Goal: Information Seeking & Learning: Understand process/instructions

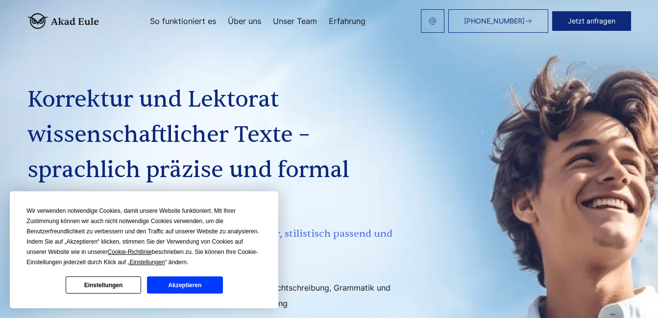
drag, startPoint x: 185, startPoint y: 286, endPoint x: 192, endPoint y: 282, distance: 8.2
click at [186, 286] on button "Akzeptieren" at bounding box center [184, 285] width 75 height 17
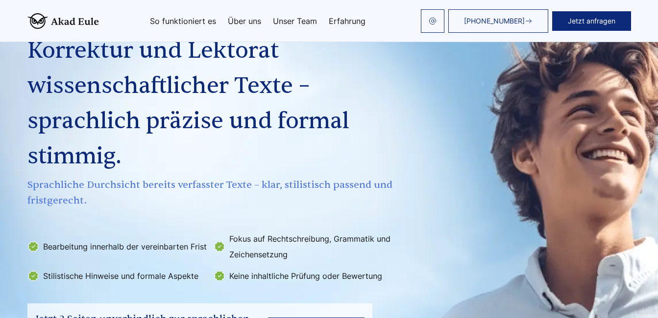
scroll to position [196, 0]
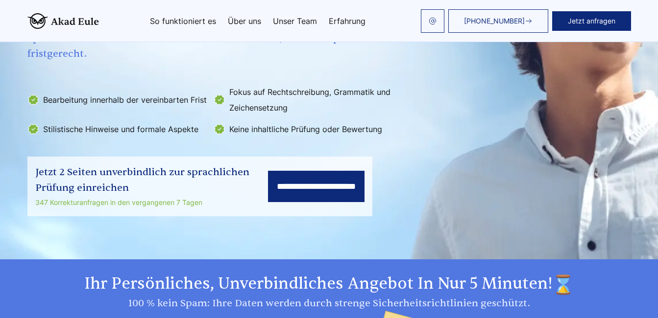
click at [286, 184] on input "**********" at bounding box center [316, 186] width 96 height 31
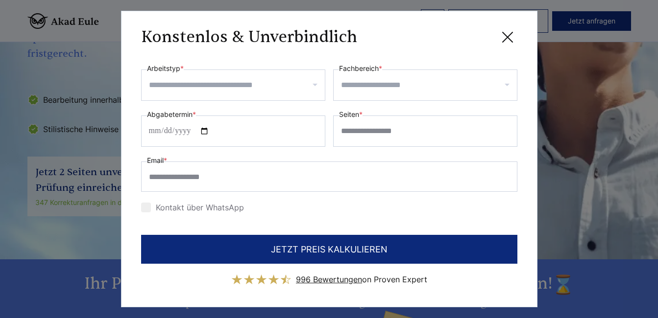
click at [183, 88] on input "Arbeitstyp *" at bounding box center [237, 85] width 176 height 16
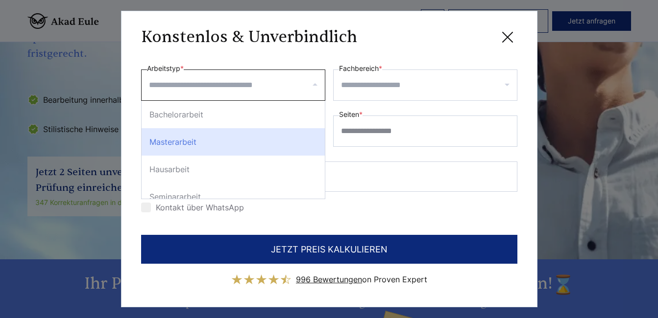
click at [177, 143] on div "Masterarbeit" at bounding box center [233, 141] width 183 height 27
select select "**"
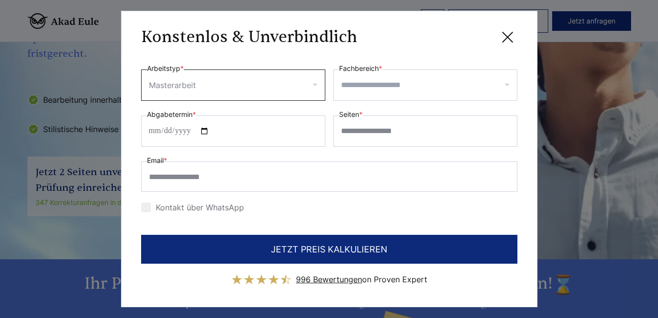
click at [366, 91] on input "Fachbereich *" at bounding box center [429, 85] width 176 height 16
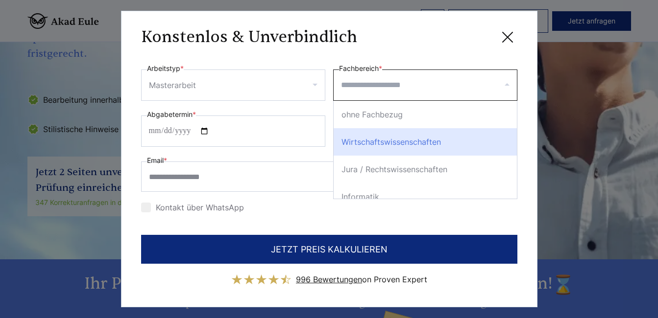
click at [372, 148] on div "Wirtschaftswissenschaften" at bounding box center [425, 141] width 183 height 27
select select "*"
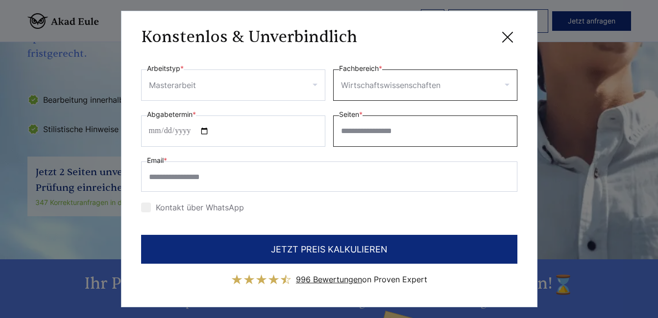
click at [376, 134] on input "Seiten *" at bounding box center [425, 131] width 184 height 31
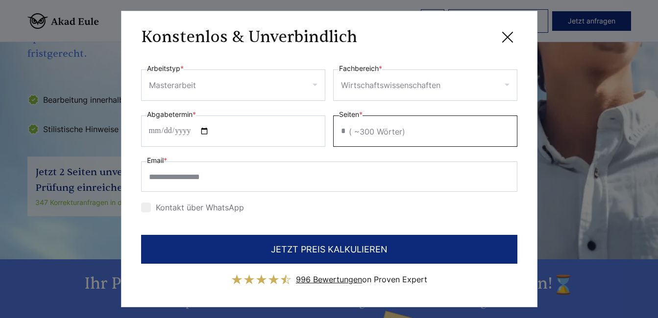
click at [506, 136] on input "*" at bounding box center [425, 131] width 184 height 31
click at [505, 134] on input "*" at bounding box center [425, 131] width 184 height 31
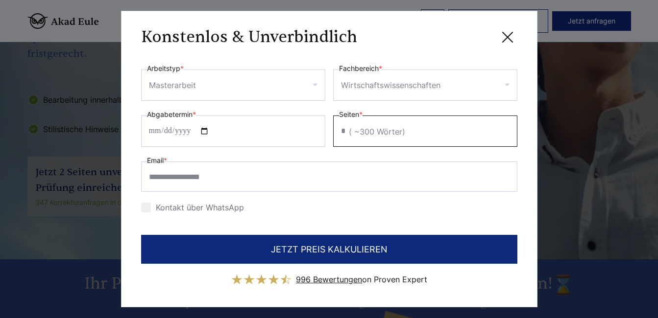
click at [505, 134] on input "*" at bounding box center [425, 131] width 184 height 31
type input "**"
click at [297, 208] on div "Kontakt über WhatsApp" at bounding box center [329, 208] width 376 height 16
click at [508, 39] on icon at bounding box center [507, 37] width 10 height 10
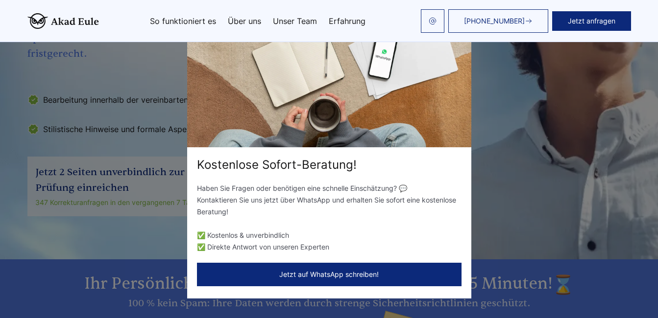
click at [86, 238] on div "Kostenlose Sofort-Beratung! Haben Sie Fragen oder benötigen eine schnelle Einsc…" at bounding box center [329, 159] width 658 height 318
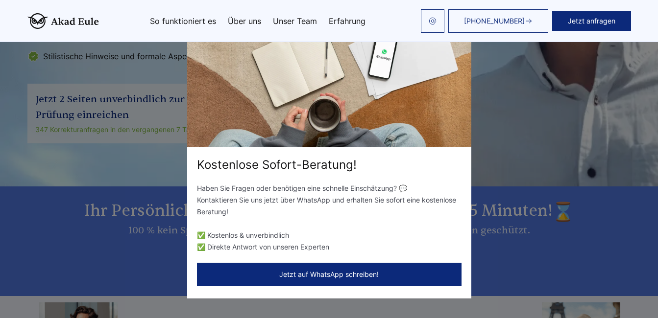
scroll to position [147, 0]
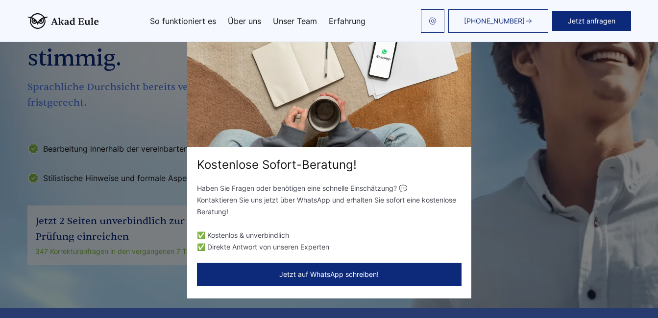
click at [506, 238] on div "Kostenlose Sofort-Beratung! Haben Sie Fragen oder benötigen eine schnelle Einsc…" at bounding box center [329, 159] width 658 height 318
click at [195, 23] on link "So funktioniert es" at bounding box center [183, 21] width 66 height 8
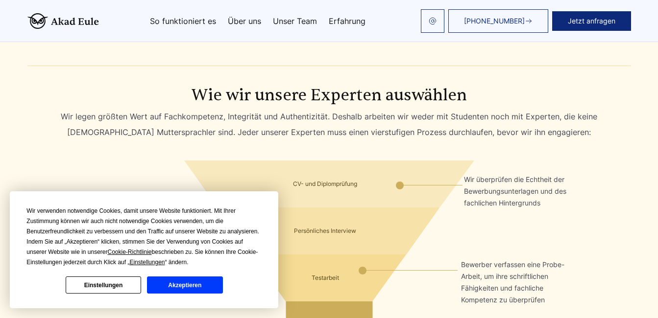
click at [184, 283] on button "Akzeptieren" at bounding box center [184, 285] width 75 height 17
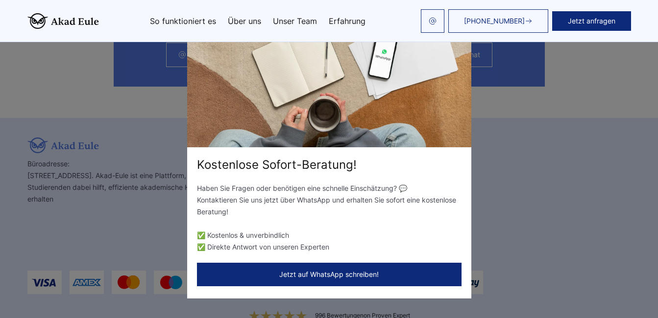
scroll to position [2782, 0]
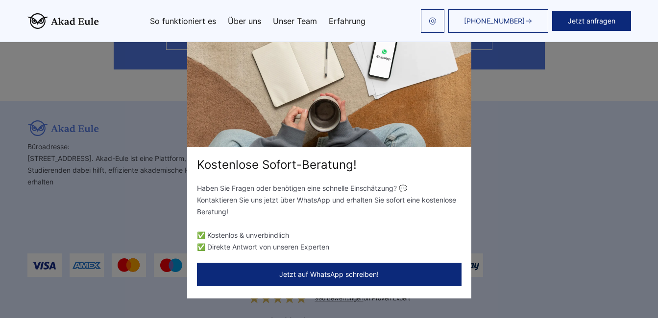
click at [239, 20] on link "Über uns" at bounding box center [244, 21] width 33 height 8
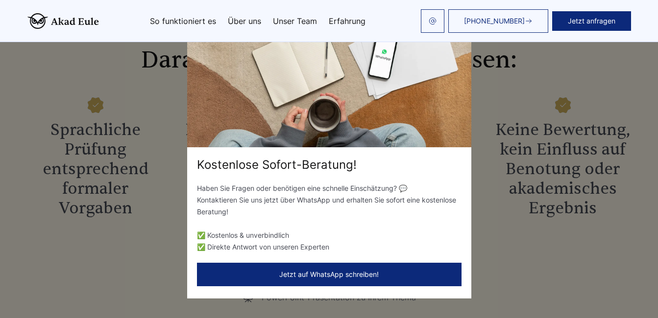
scroll to position [867, 0]
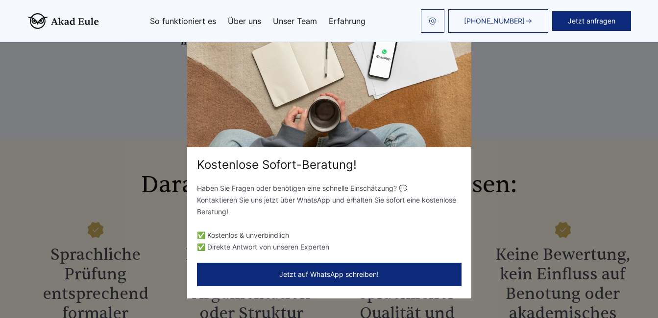
click at [510, 136] on div "Kostenlose Sofort-Beratung! Haben Sie Fragen oder benötigen eine schnelle Einsc…" at bounding box center [329, 159] width 658 height 318
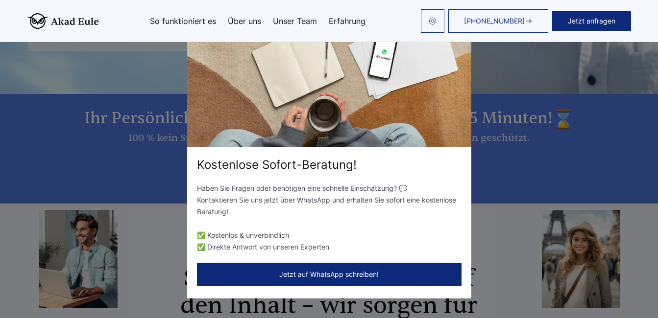
scroll to position [231, 0]
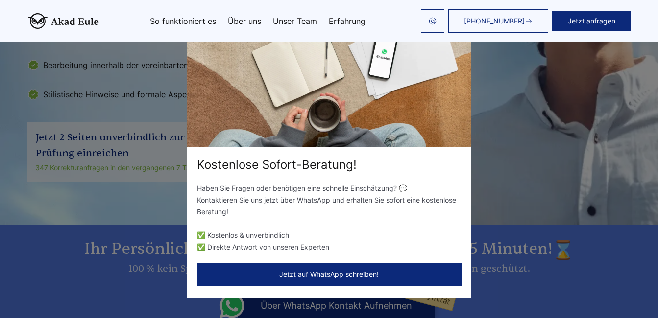
click at [165, 20] on link "So funktioniert es" at bounding box center [183, 21] width 66 height 8
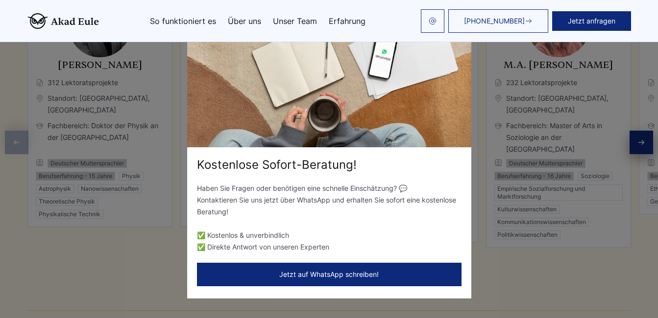
scroll to position [1916, 0]
